Goal: Book appointment/travel/reservation

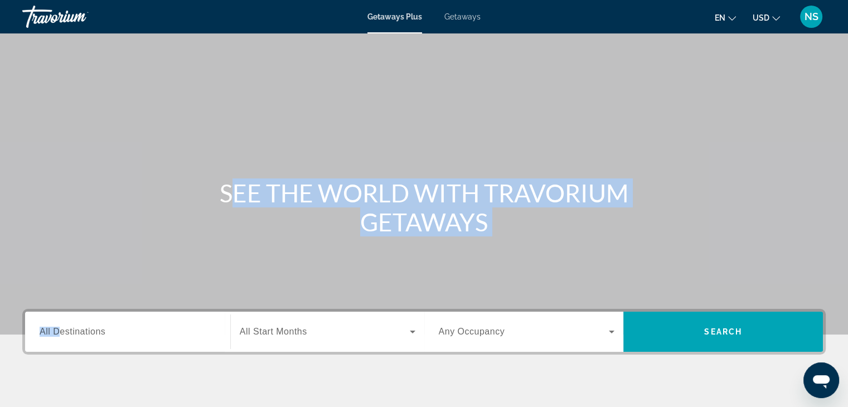
drag, startPoint x: 0, startPoint y: 0, endPoint x: 56, endPoint y: 328, distance: 333.2
click at [56, 328] on section "SEE THE WORLD WITH TRAVORIUM GETAWAYS Destination All Destinations Start Month …" at bounding box center [424, 233] width 848 height 466
click at [56, 328] on span "All Destinations" at bounding box center [73, 331] width 66 height 9
click at [56, 328] on input "Destination All Destinations" at bounding box center [128, 332] width 176 height 13
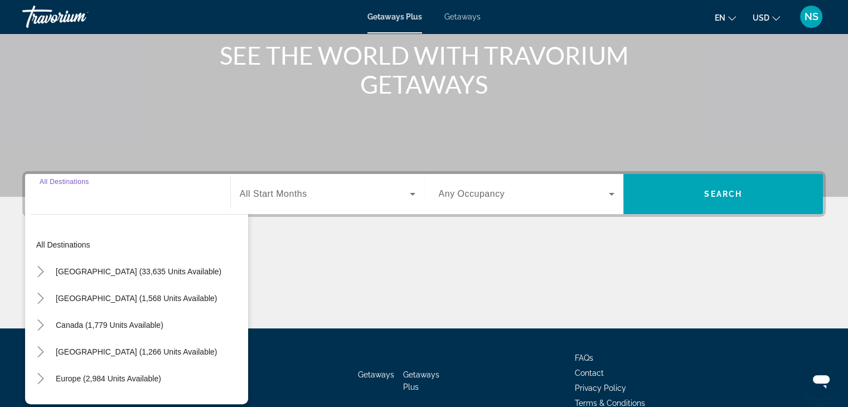
scroll to position [196, 0]
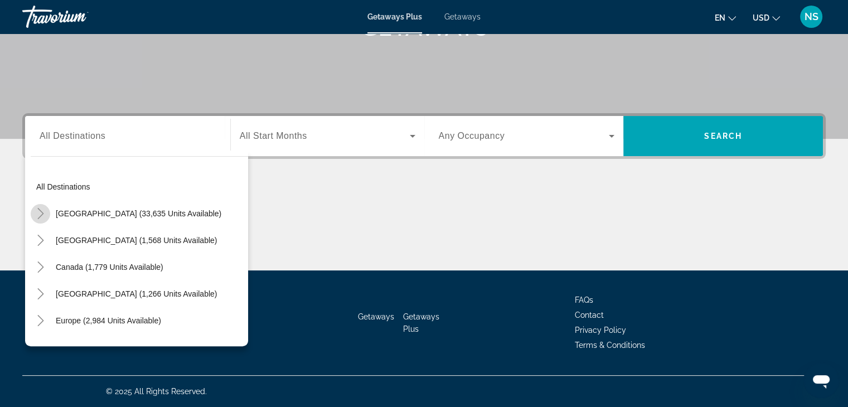
click at [39, 212] on icon "Toggle United States (33,635 units available)" at bounding box center [40, 213] width 11 height 11
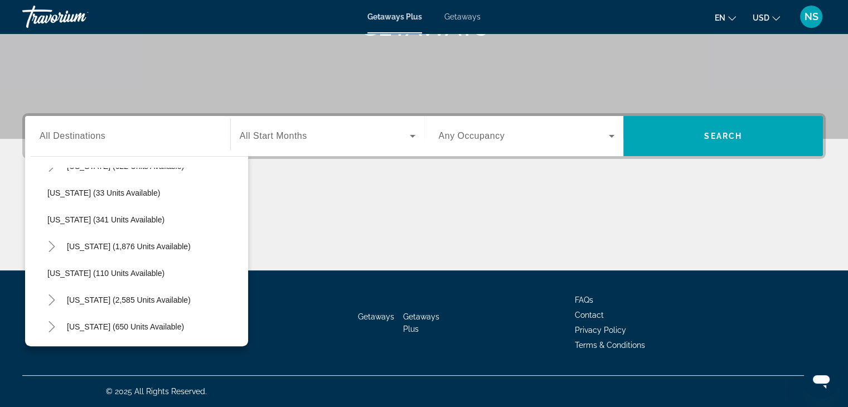
scroll to position [471, 0]
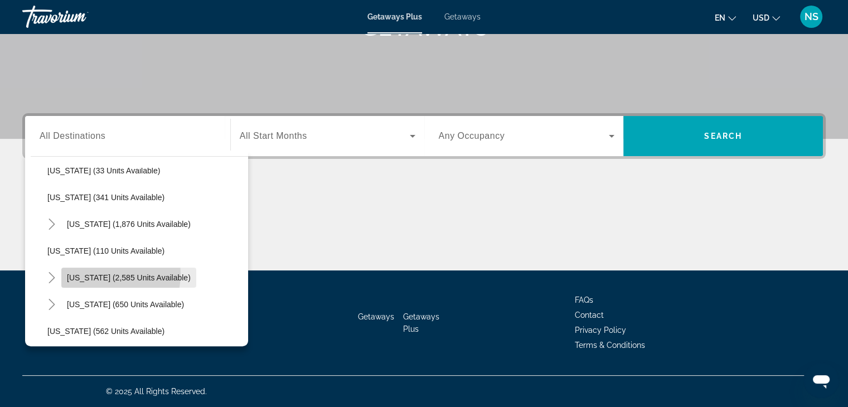
click at [92, 273] on span "[US_STATE] (2,585 units available)" at bounding box center [129, 277] width 124 height 9
type input "**********"
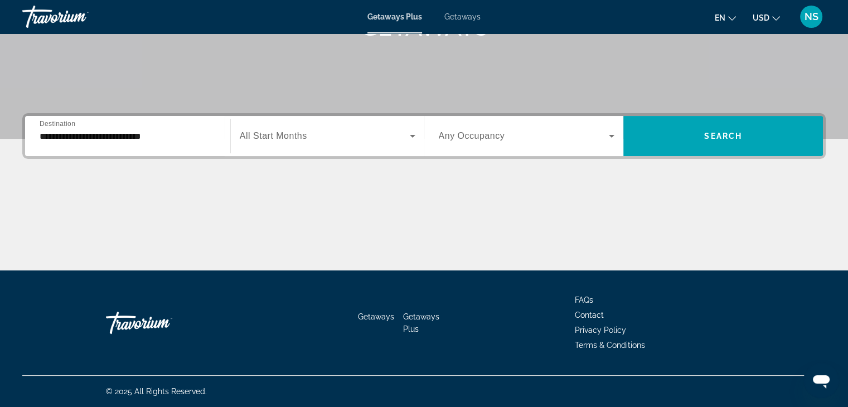
click at [273, 139] on span "All Start Months" at bounding box center [273, 135] width 67 height 9
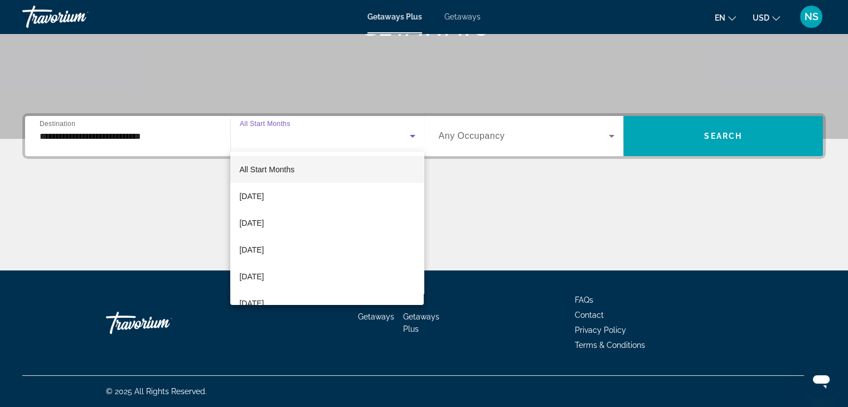
click at [278, 166] on span "All Start Months" at bounding box center [266, 169] width 55 height 9
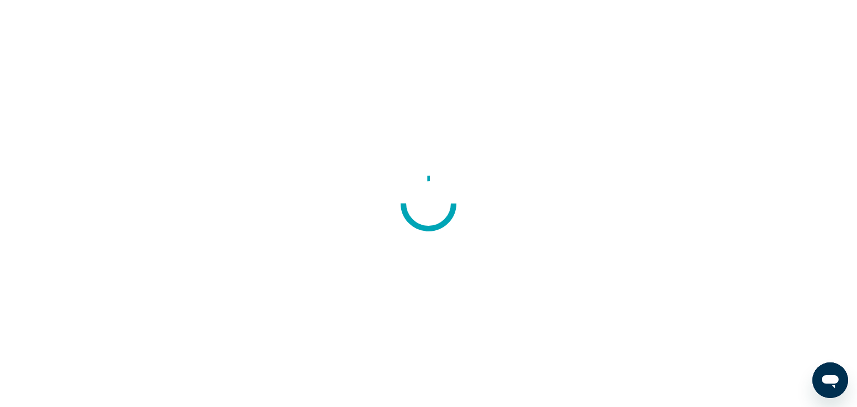
click at [49, 202] on div at bounding box center [428, 203] width 857 height 407
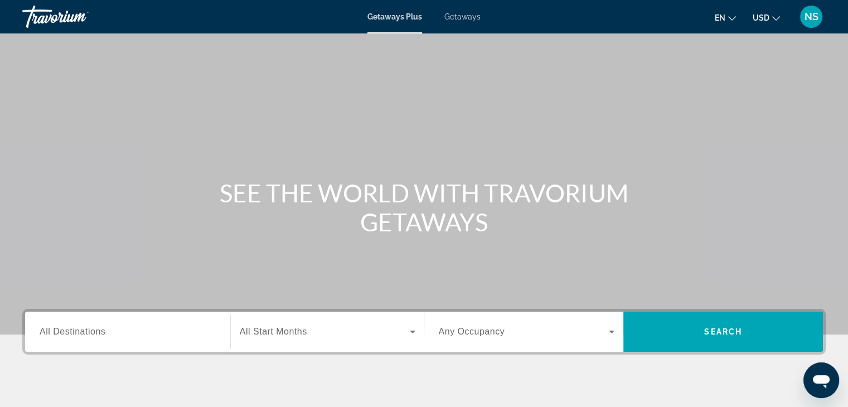
click at [47, 335] on span "All Destinations" at bounding box center [73, 331] width 66 height 9
click at [47, 335] on input "Destination All Destinations" at bounding box center [128, 332] width 176 height 13
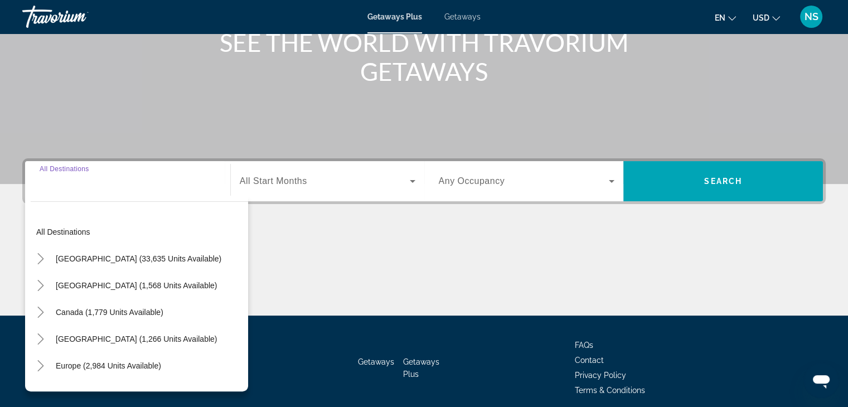
scroll to position [196, 0]
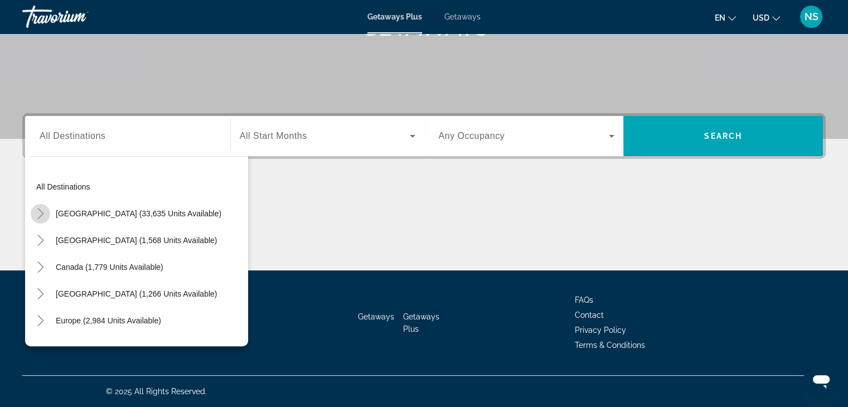
click at [40, 215] on icon "Toggle United States (33,635 units available)" at bounding box center [40, 213] width 11 height 11
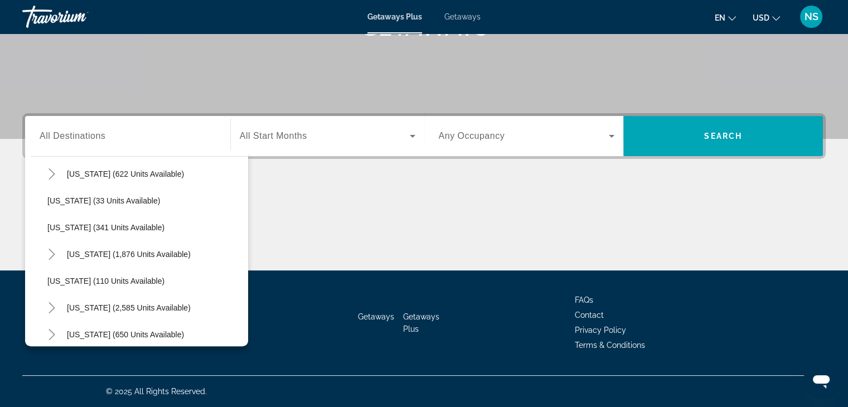
scroll to position [463, 0]
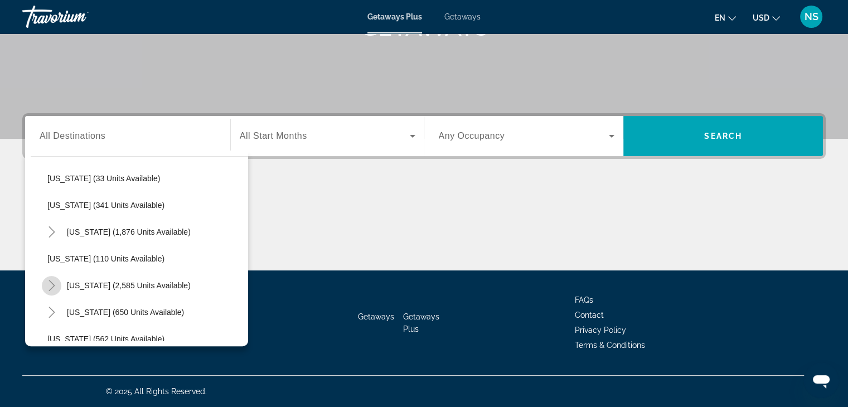
click at [47, 282] on icon "Toggle Nevada (2,585 units available)" at bounding box center [51, 285] width 11 height 11
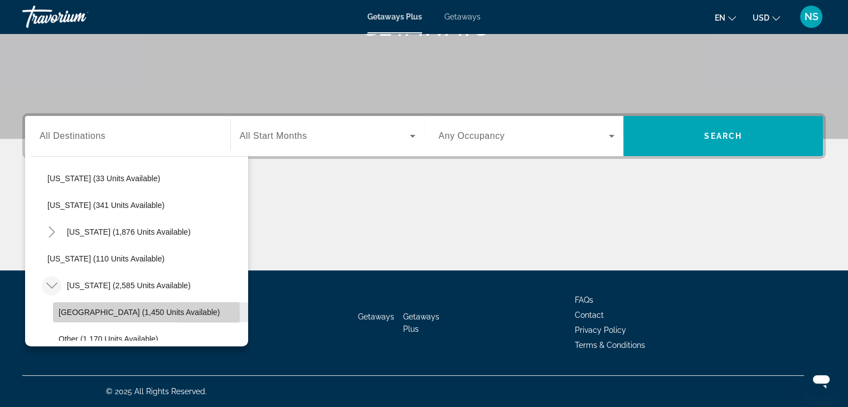
click at [67, 313] on span "[GEOGRAPHIC_DATA] (1,450 units available)" at bounding box center [139, 312] width 161 height 9
type input "**********"
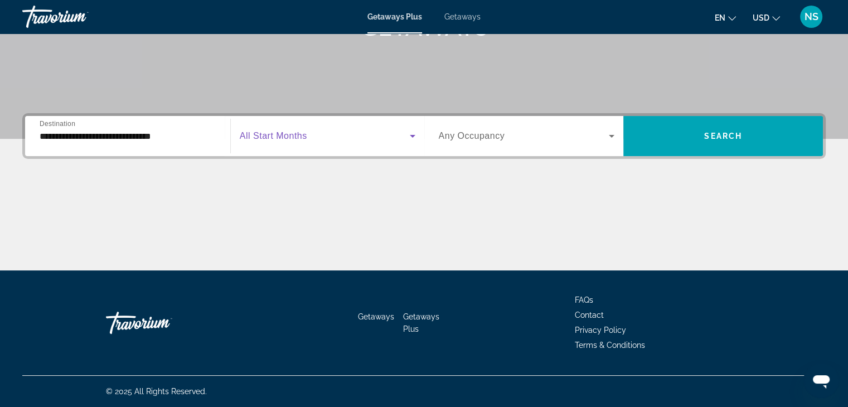
click at [412, 136] on icon "Search widget" at bounding box center [413, 136] width 6 height 3
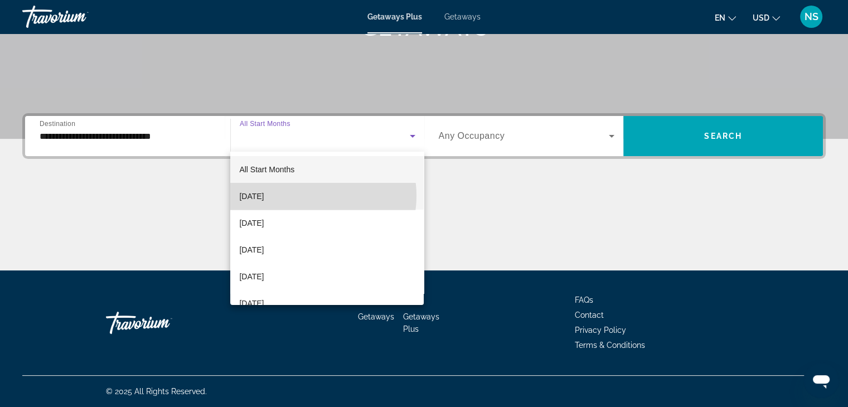
click at [310, 196] on mat-option "[DATE]" at bounding box center [326, 196] width 193 height 27
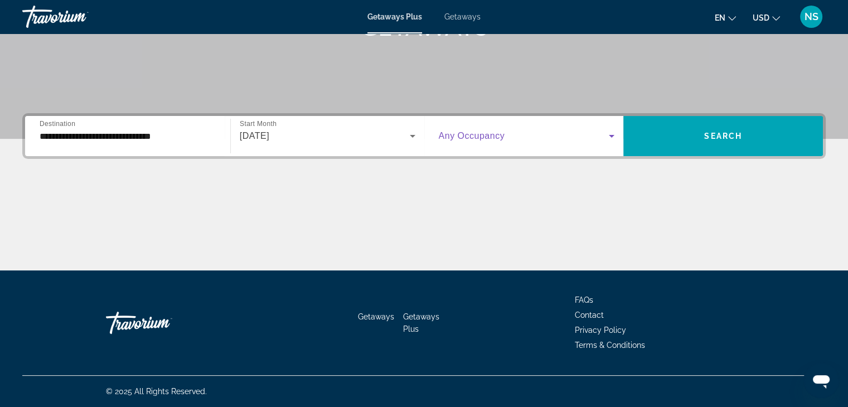
click at [612, 133] on icon "Search widget" at bounding box center [611, 135] width 13 height 13
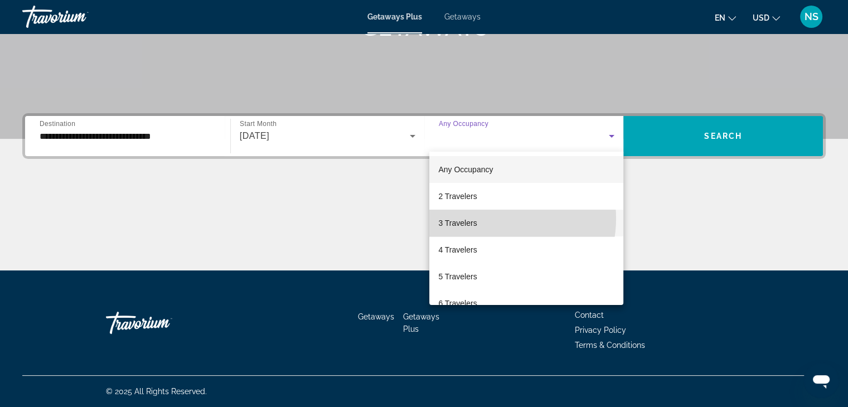
click at [492, 219] on mat-option "3 Travelers" at bounding box center [526, 223] width 194 height 27
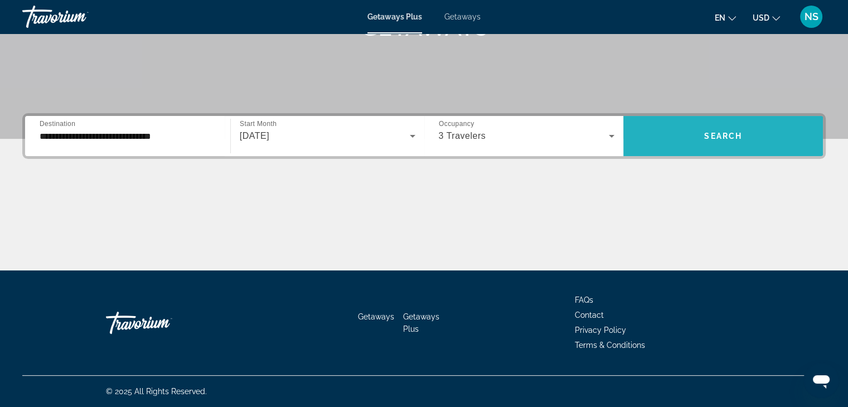
click at [725, 132] on span "Search" at bounding box center [723, 136] width 38 height 9
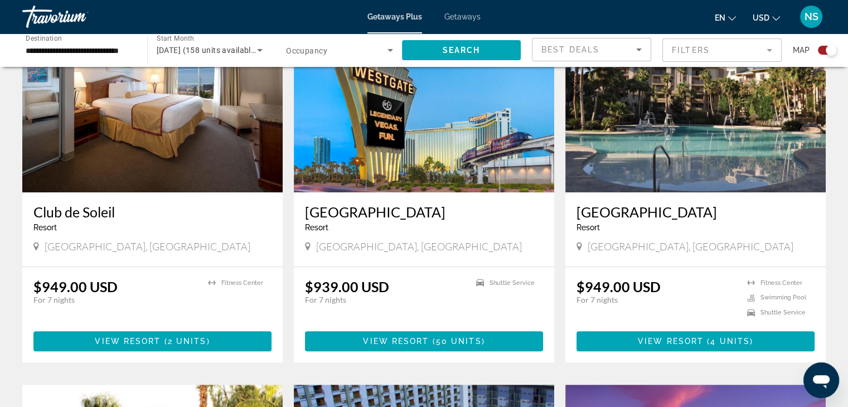
scroll to position [438, 0]
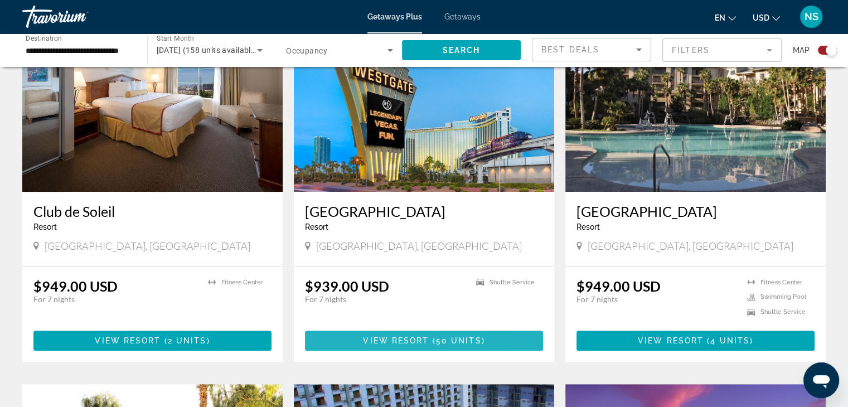
click at [385, 334] on span "Main content" at bounding box center [424, 340] width 238 height 27
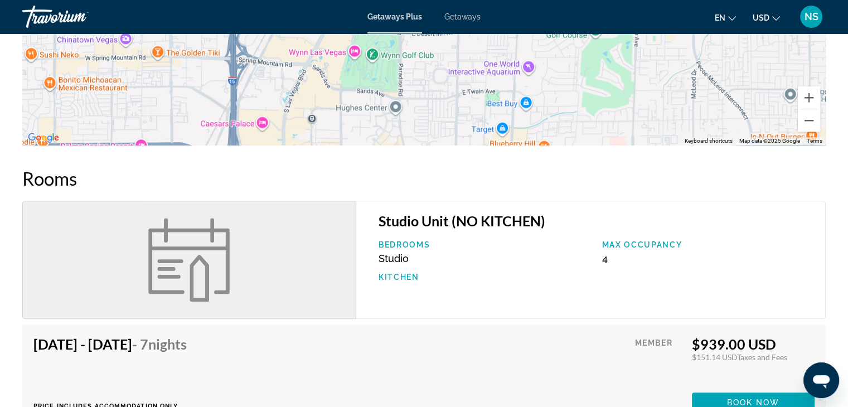
scroll to position [892, 0]
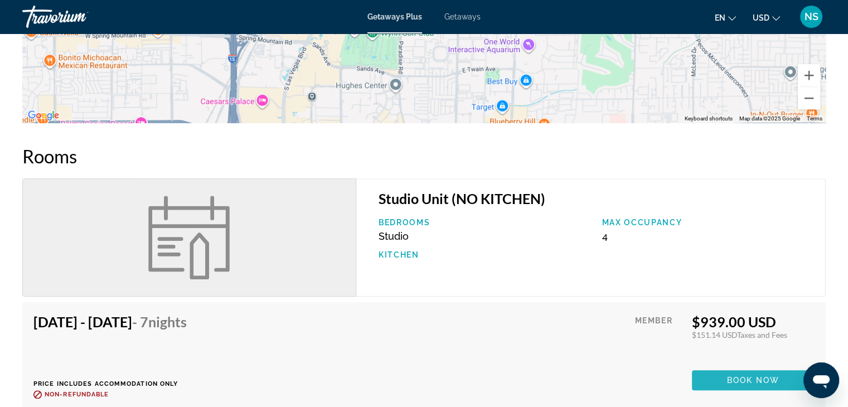
click at [762, 380] on span "Book now" at bounding box center [753, 380] width 53 height 9
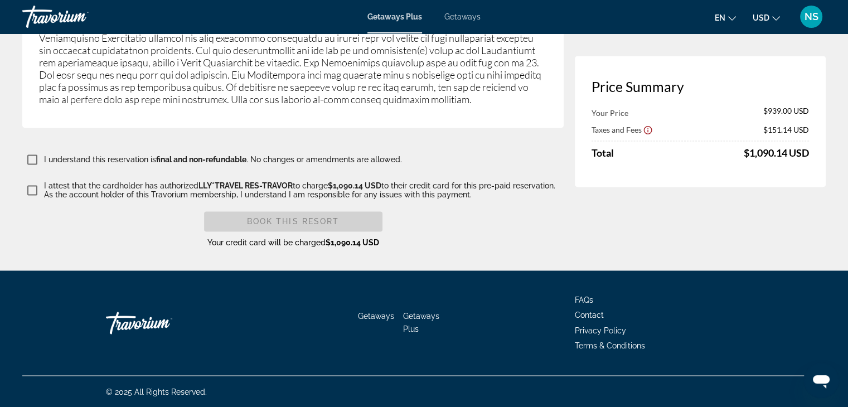
scroll to position [1801, 0]
